Goal: Task Accomplishment & Management: Manage account settings

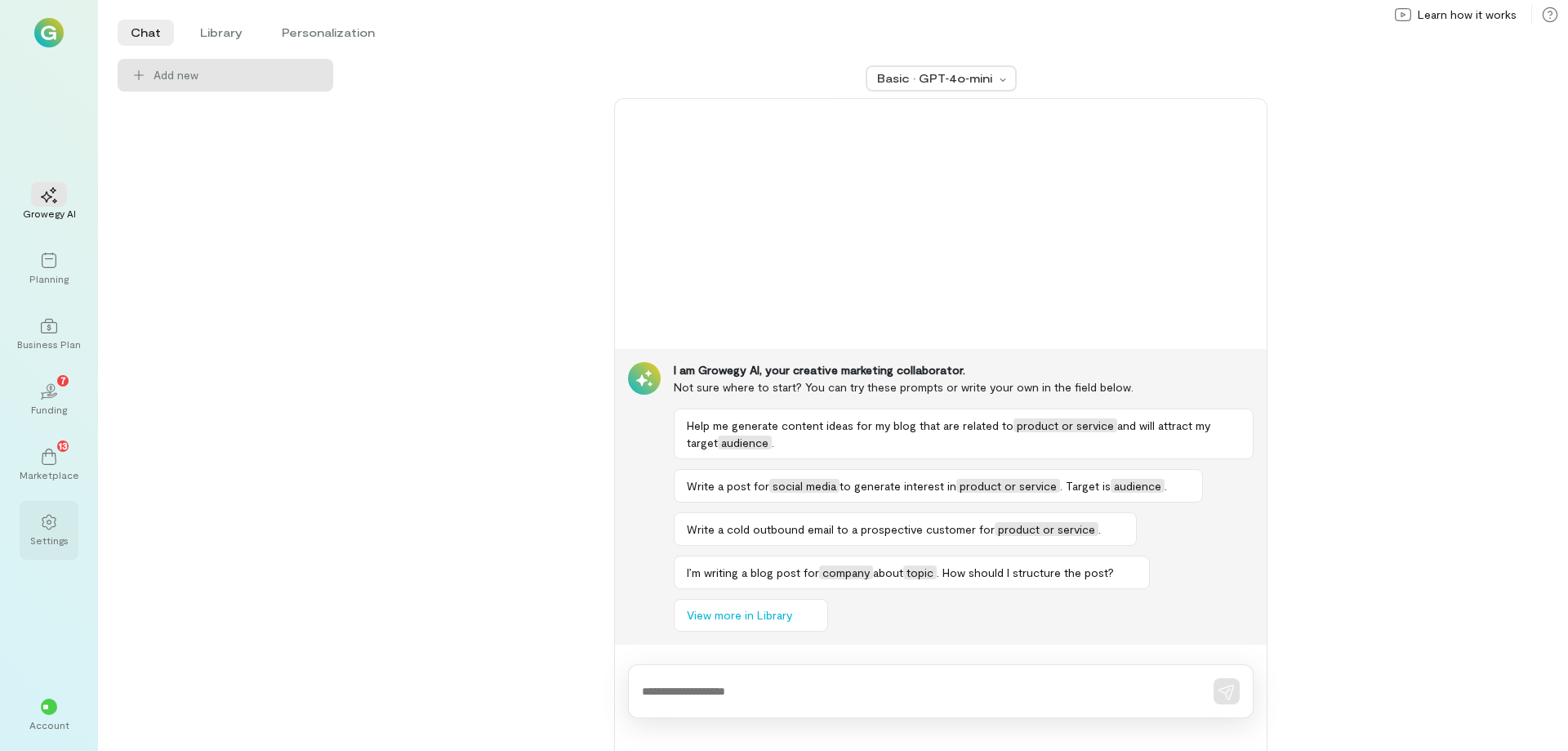
click at [45, 533] on div "Settings" at bounding box center [49, 540] width 38 height 13
